Goal: Navigation & Orientation: Find specific page/section

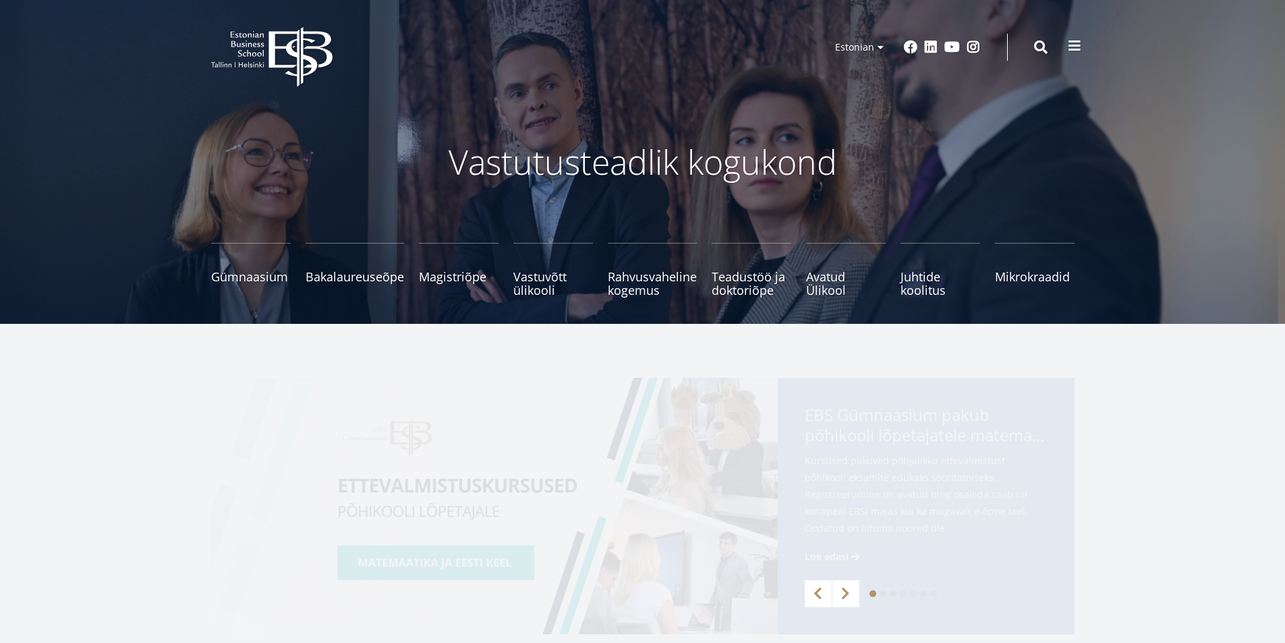
click at [1074, 43] on span at bounding box center [1073, 45] width 13 height 13
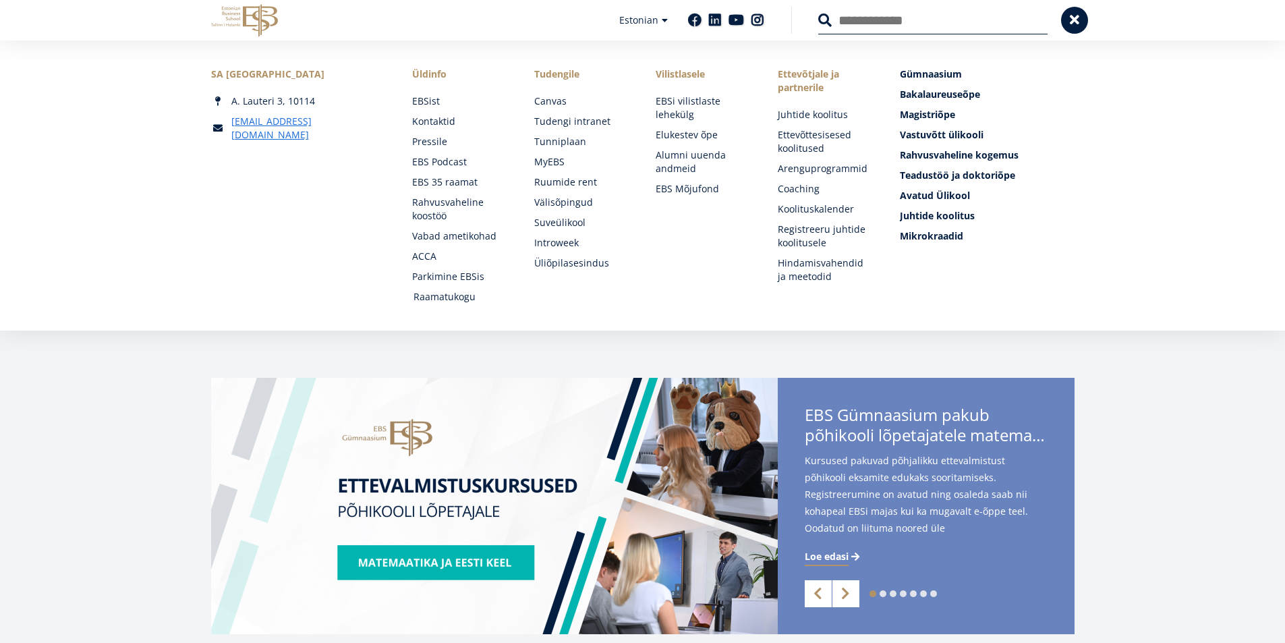
click at [436, 293] on link "Raamatukogu" at bounding box center [460, 296] width 95 height 13
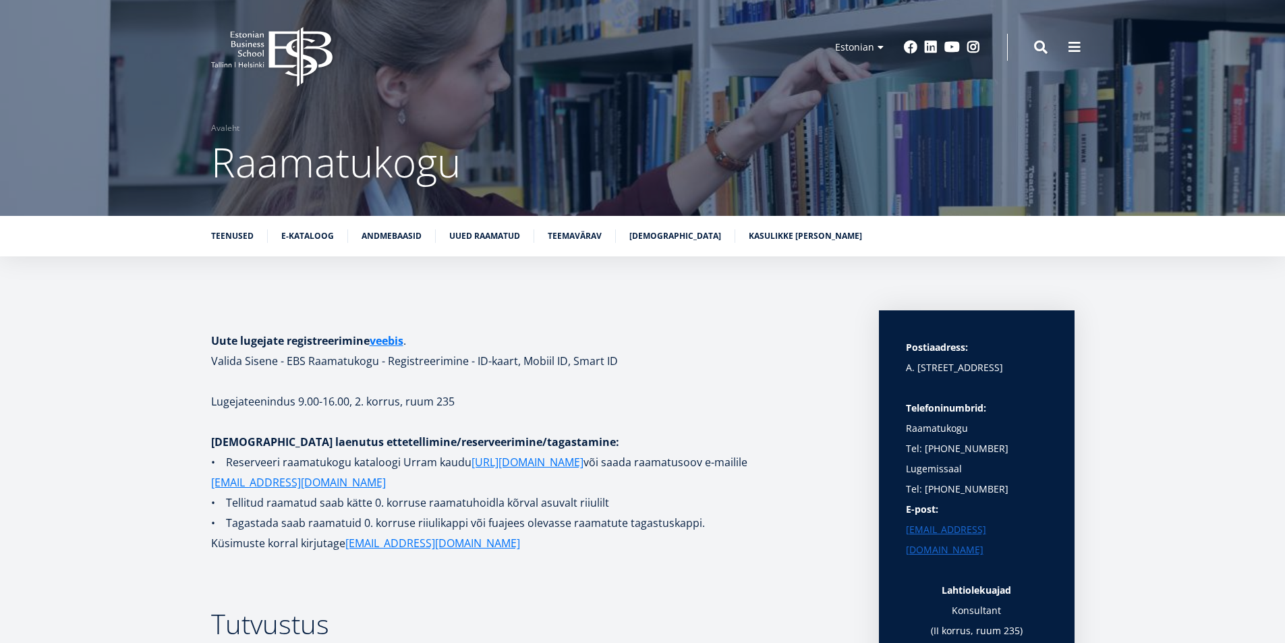
click at [248, 49] on icon "EBS Logo Created with Sketch." at bounding box center [271, 57] width 121 height 60
